Goal: Find specific page/section

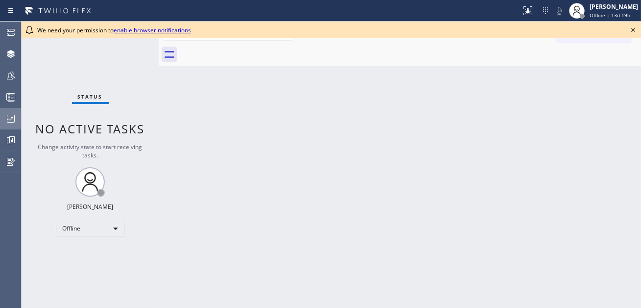
click at [14, 118] on icon at bounding box center [11, 119] width 8 height 8
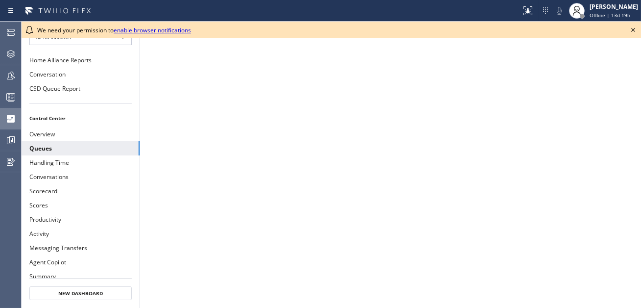
click at [634, 30] on icon at bounding box center [634, 30] width 12 height 12
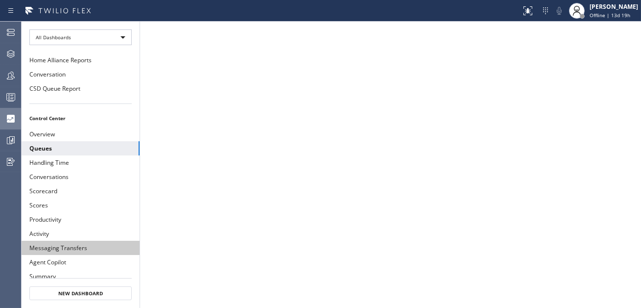
scroll to position [13, 0]
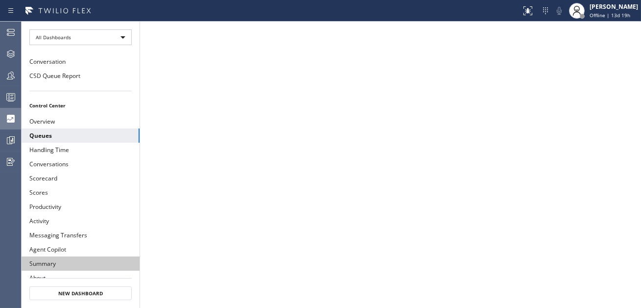
click at [56, 258] on button "Summary" at bounding box center [81, 263] width 118 height 14
